Goal: Find contact information: Find contact information

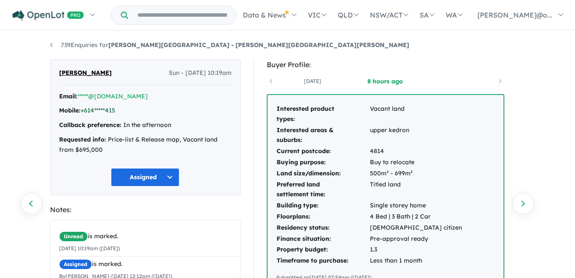
click at [114, 110] on link "+614*****415" at bounding box center [97, 111] width 35 height 8
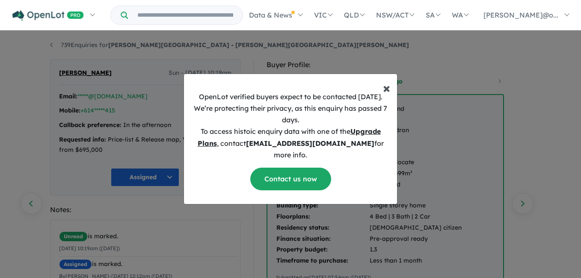
click at [387, 92] on span "×" at bounding box center [386, 87] width 7 height 17
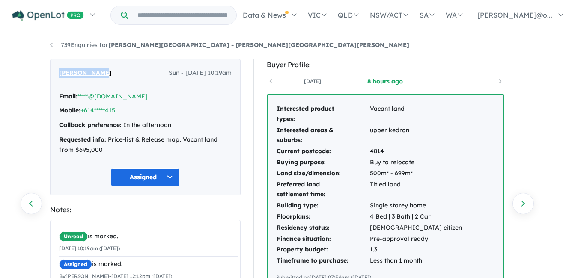
drag, startPoint x: 97, startPoint y: 74, endPoint x: 59, endPoint y: 76, distance: 38.1
click at [59, 76] on div "Sunil Scaria Sun - 22/10/2023, 10:19am" at bounding box center [145, 76] width 172 height 17
copy span "Sunil Scaria"
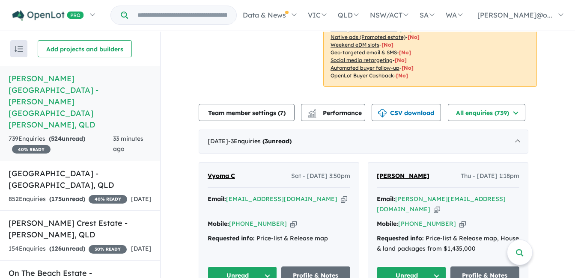
scroll to position [257, 0]
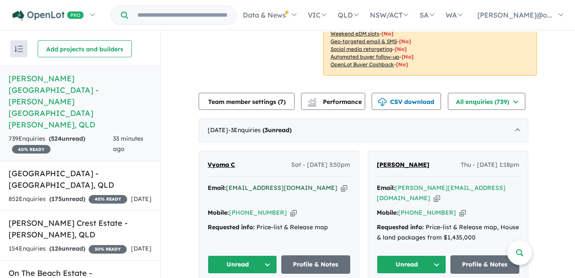
click at [305, 184] on a%20Bridgeman%20Hilltop%20Estate%20-%20Bridgeman%20Downs"] "[EMAIL_ADDRESS][DOMAIN_NAME]" at bounding box center [281, 188] width 111 height 8
click at [341, 184] on icon "button" at bounding box center [344, 188] width 6 height 9
click at [290, 208] on icon "button" at bounding box center [293, 212] width 6 height 9
